Goal: Navigation & Orientation: Find specific page/section

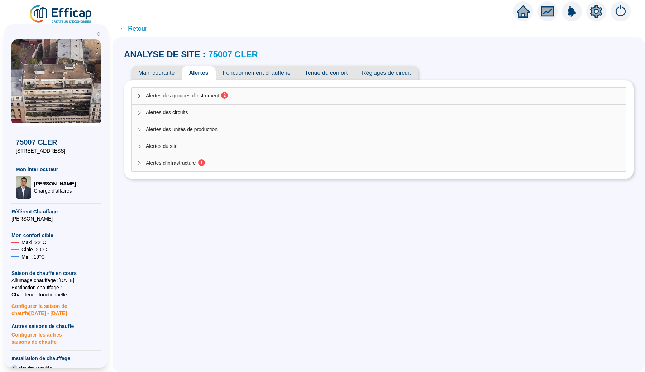
click at [191, 163] on span "Alertes d'infrastructure 1" at bounding box center [383, 163] width 474 height 8
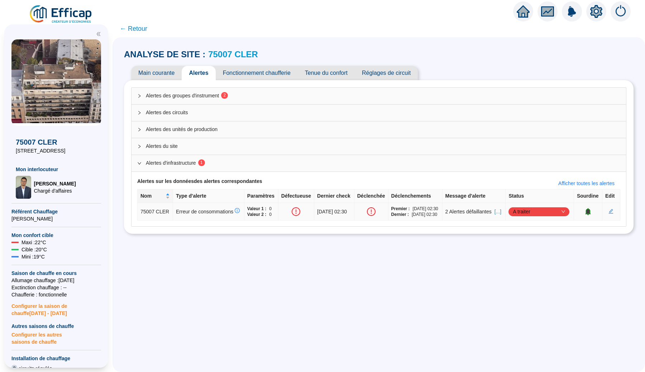
click at [500, 215] on span "[...]" at bounding box center [497, 212] width 7 height 8
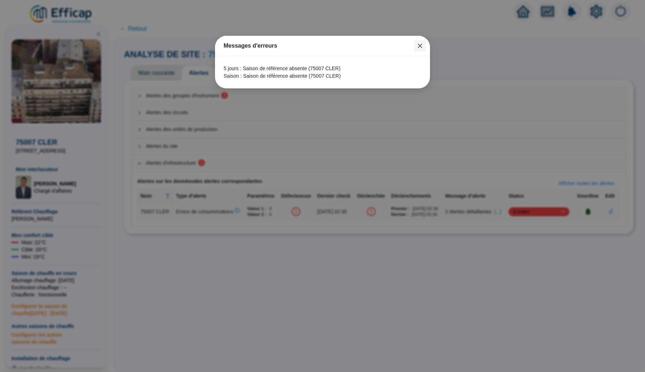
click at [420, 44] on icon "close" at bounding box center [420, 46] width 6 height 6
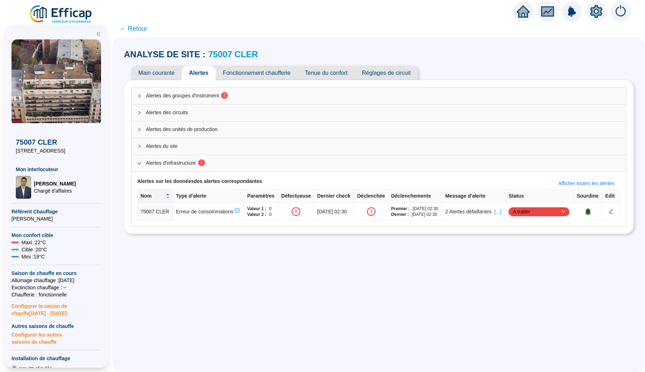
click at [197, 149] on span "Alertes du site" at bounding box center [383, 147] width 474 height 8
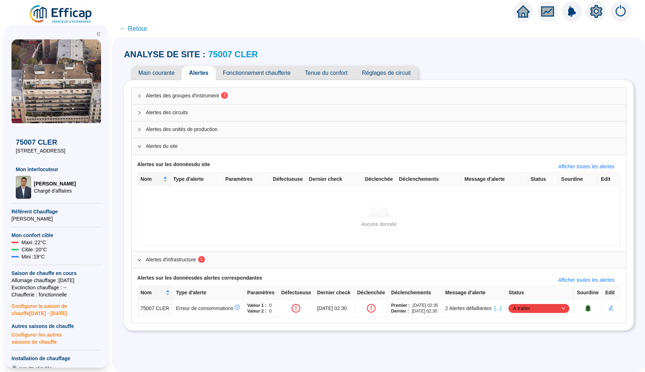
click at [206, 111] on span "Alertes des circuits" at bounding box center [383, 113] width 474 height 8
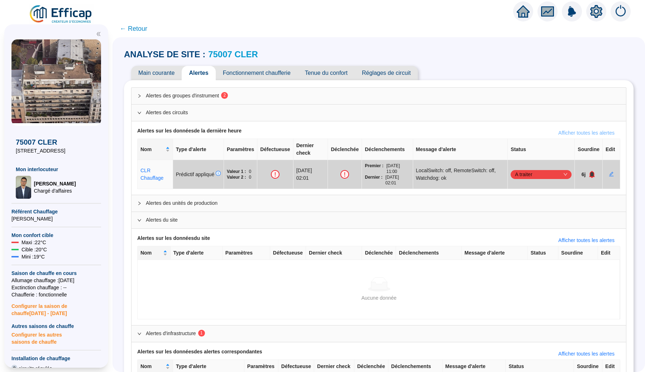
click at [560, 131] on span "Afficher toutes les alertes" at bounding box center [586, 133] width 56 height 8
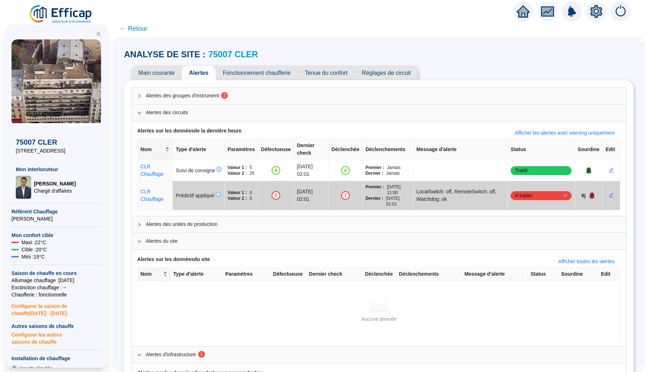
click at [63, 14] on img at bounding box center [61, 14] width 65 height 20
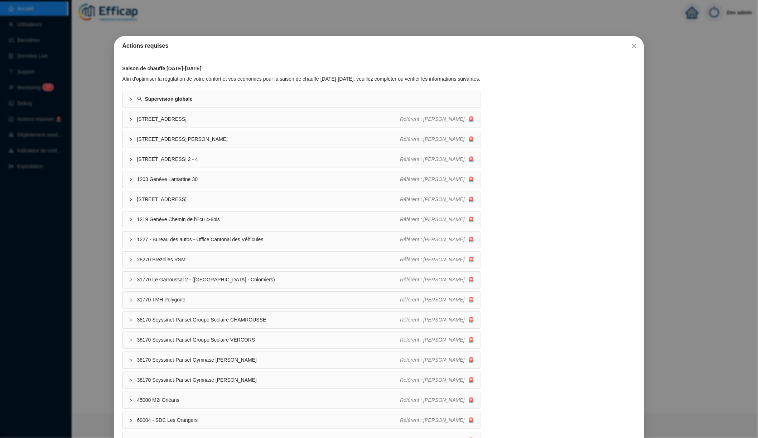
click at [305, 17] on div "Actions requises Saison de chauffe [DATE]-[DATE] Afin d'optimiser la régulation…" at bounding box center [379, 219] width 758 height 438
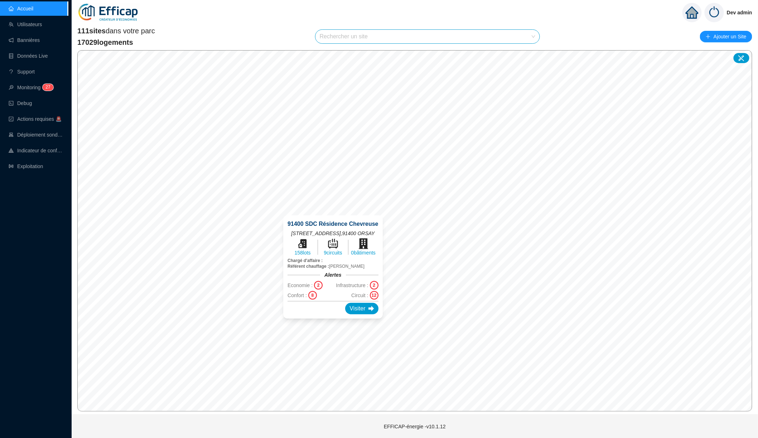
click at [335, 209] on div "91400 SDC [GEOGRAPHIC_DATA][STREET_ADDRESS] 158 lots 9 circuits 0 bâtiments Cha…" at bounding box center [333, 267] width 116 height 120
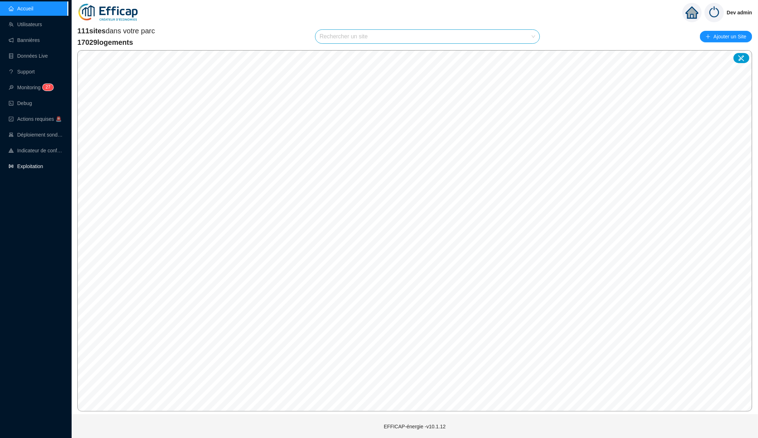
click at [34, 163] on link "Exploitation" at bounding box center [26, 166] width 34 height 6
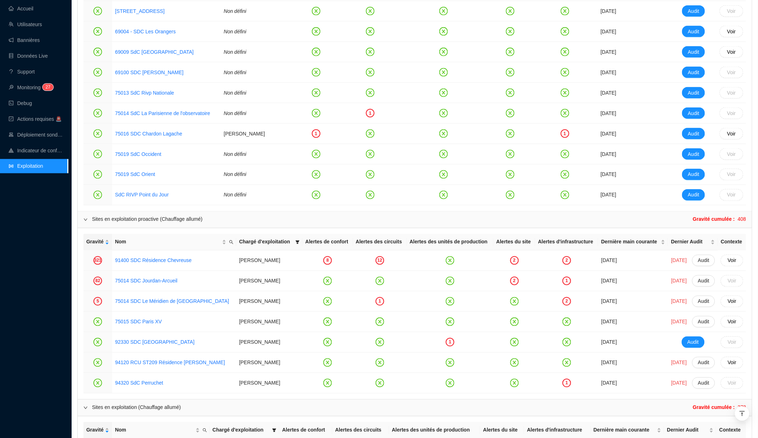
scroll to position [426, 0]
